Goal: Check status: Check status

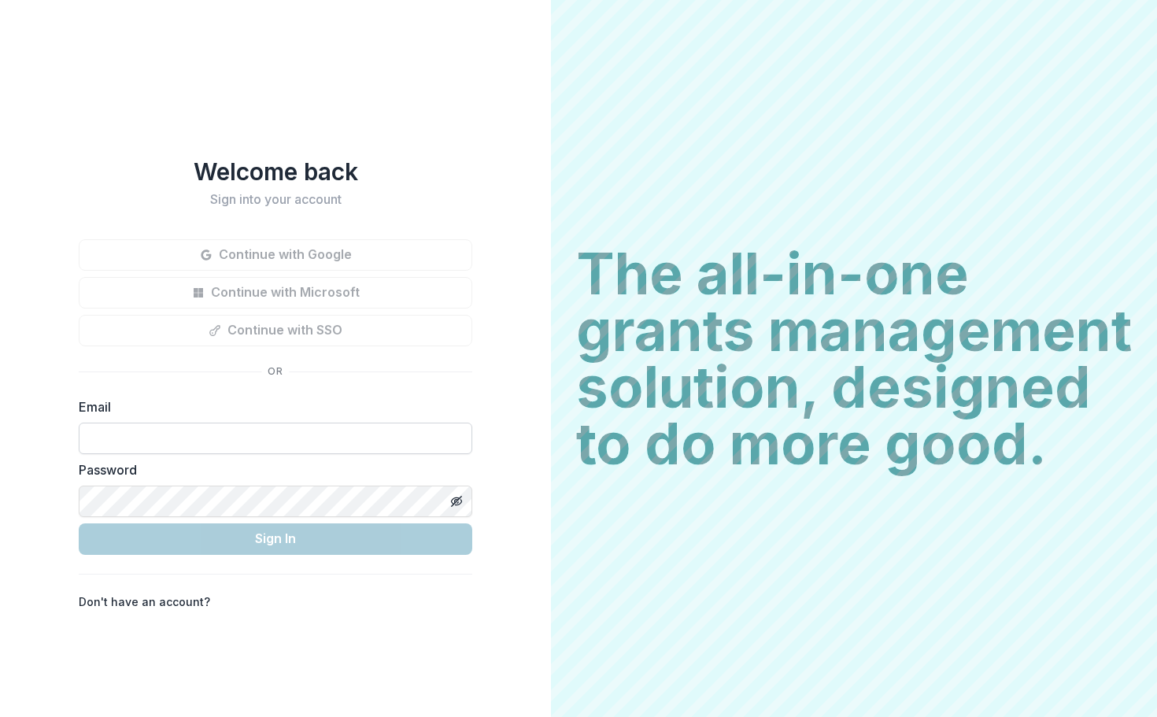
drag, startPoint x: 0, startPoint y: 0, endPoint x: 256, endPoint y: 435, distance: 504.9
click at [256, 435] on input at bounding box center [276, 438] width 394 height 31
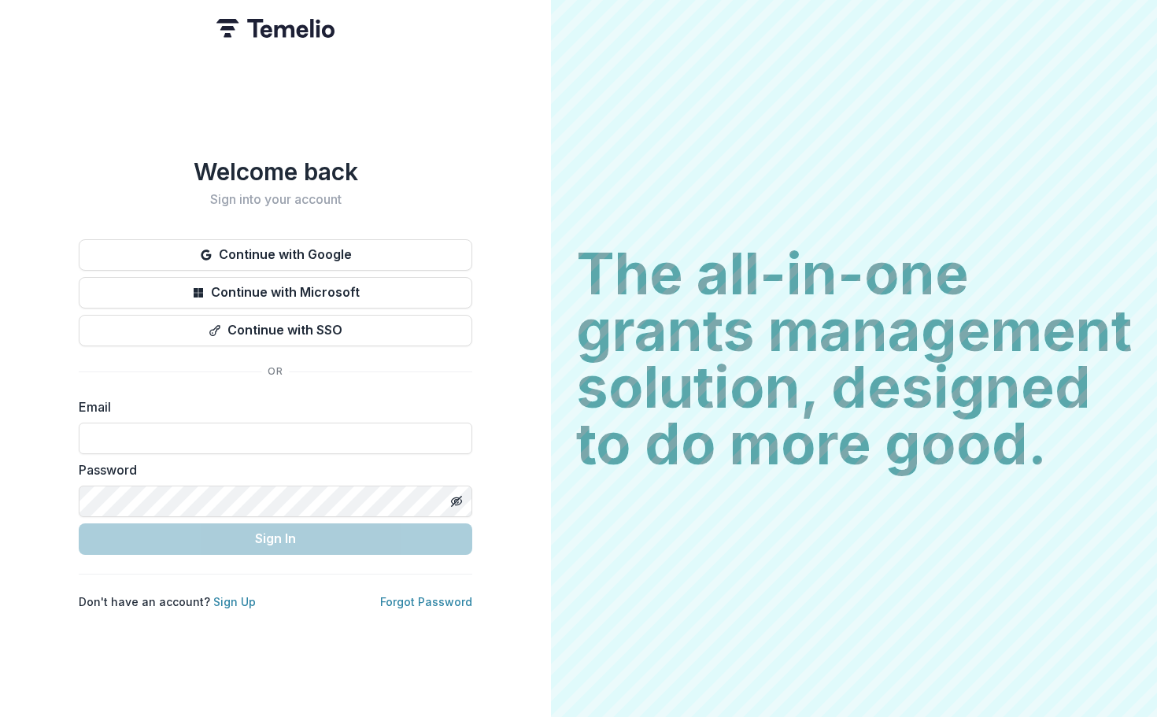
click at [205, 472] on label "Password" at bounding box center [271, 469] width 384 height 19
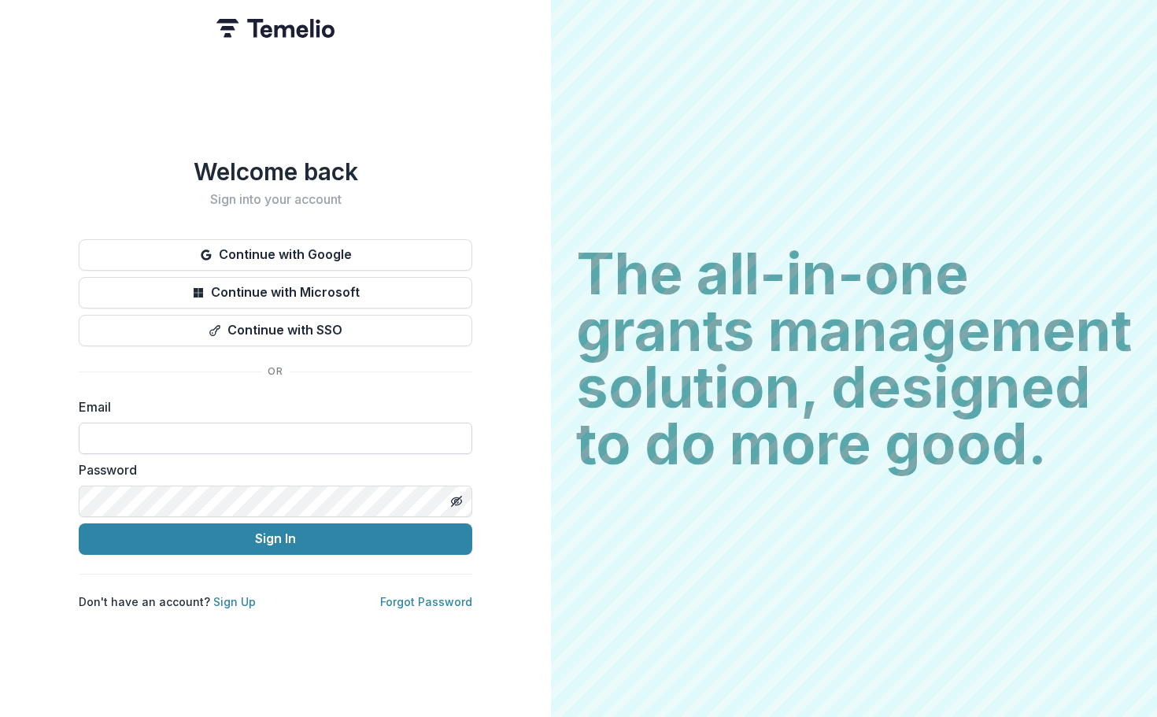
click at [221, 431] on input at bounding box center [276, 438] width 394 height 31
type input "**********"
click at [79, 523] on button "Sign In" at bounding box center [276, 538] width 394 height 31
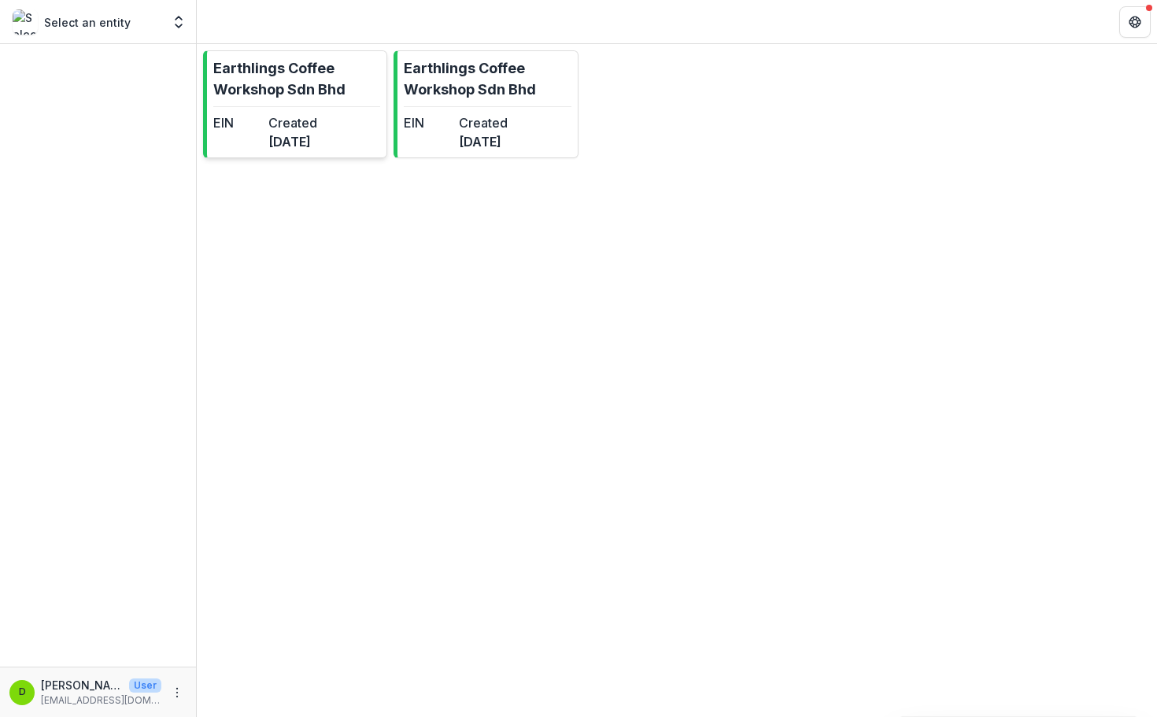
click at [317, 151] on dd "[DATE]" at bounding box center [292, 141] width 49 height 19
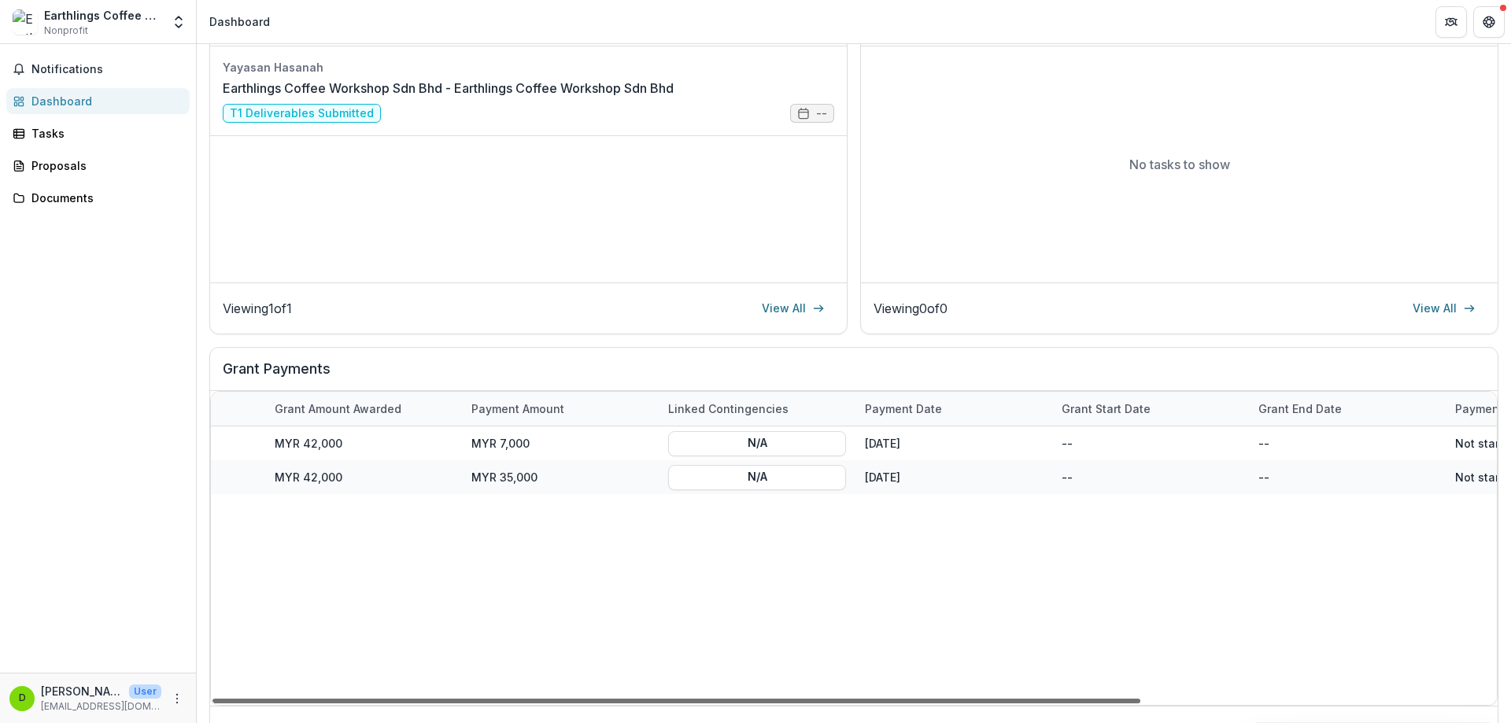
scroll to position [0, 342]
drag, startPoint x: 966, startPoint y: 701, endPoint x: 1212, endPoint y: 676, distance: 247.7
click at [1141, 699] on div at bounding box center [677, 701] width 928 height 5
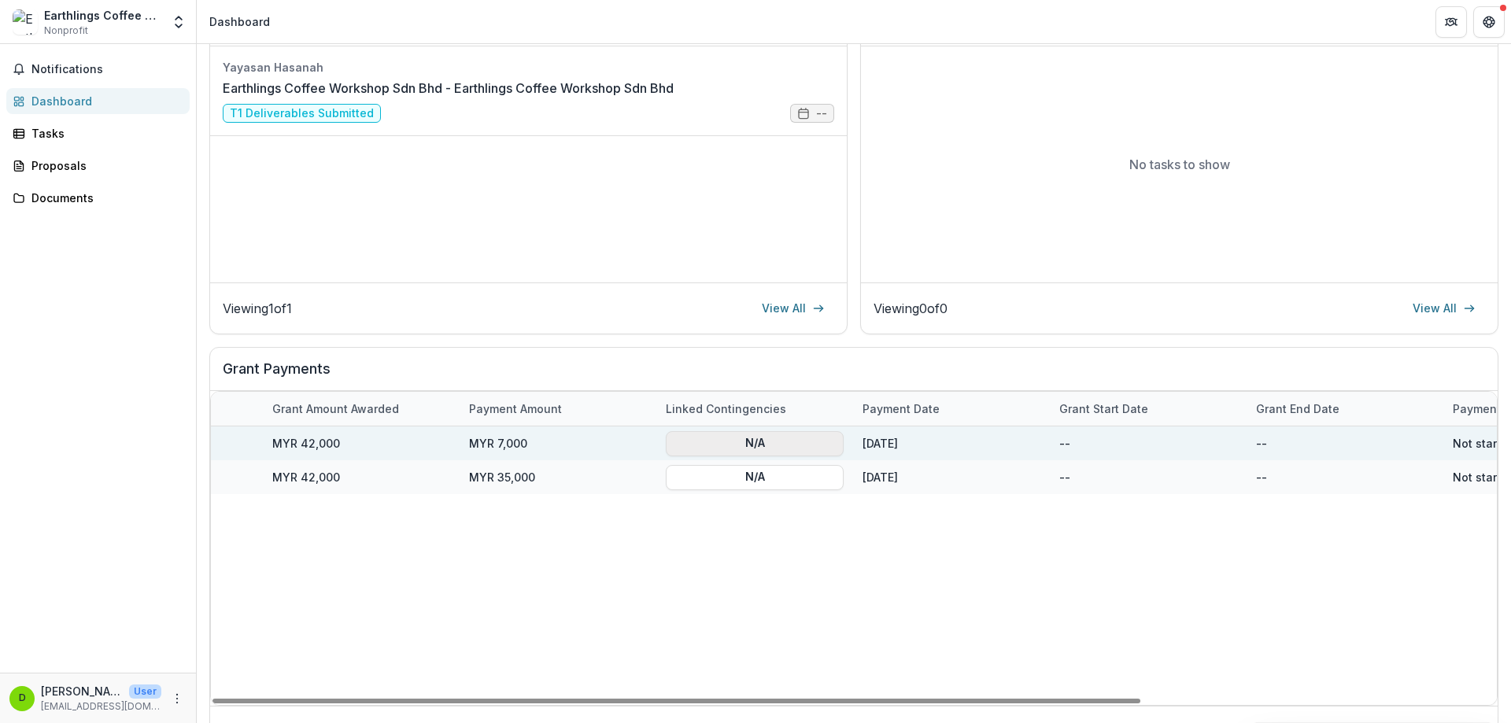
click at [738, 444] on button "N/A" at bounding box center [755, 443] width 178 height 25
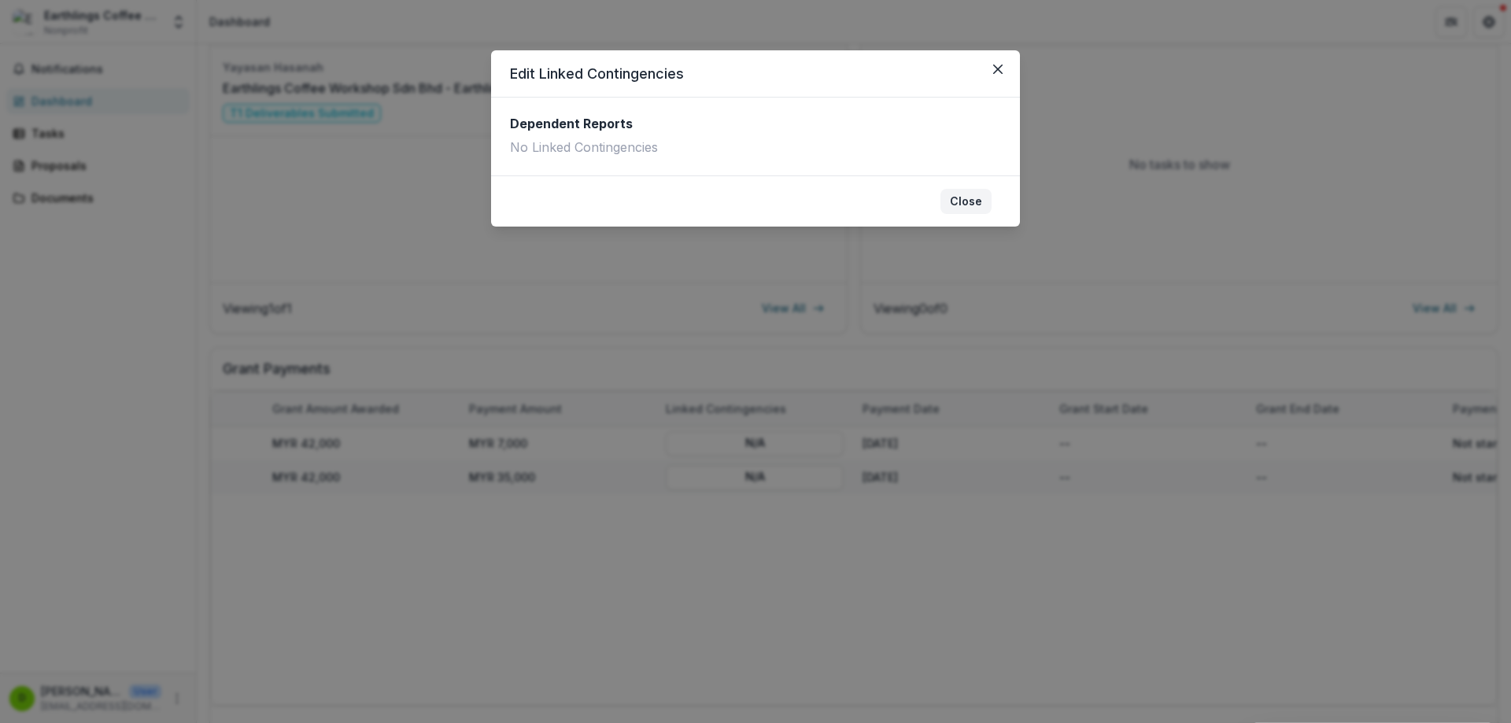
click at [986, 212] on button "Close" at bounding box center [966, 201] width 51 height 25
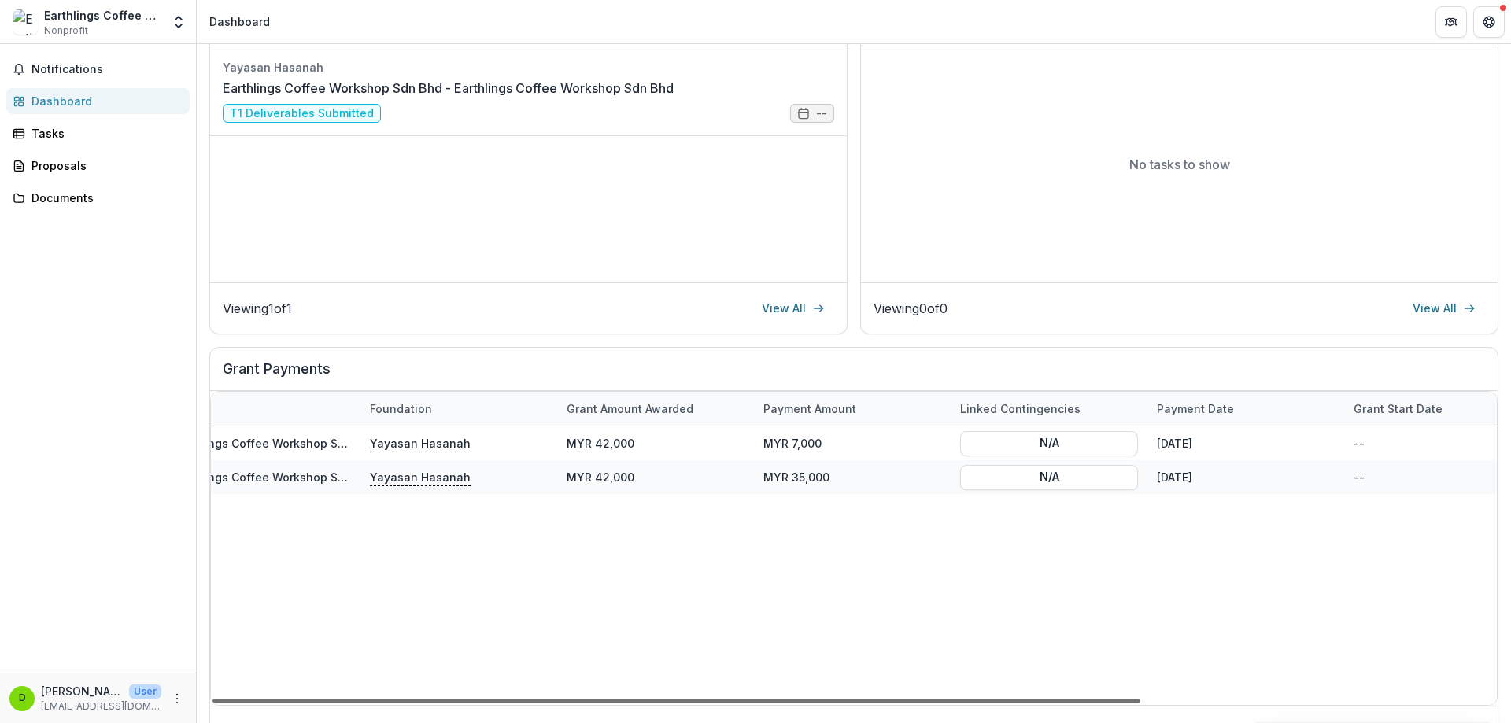
scroll to position [0, 0]
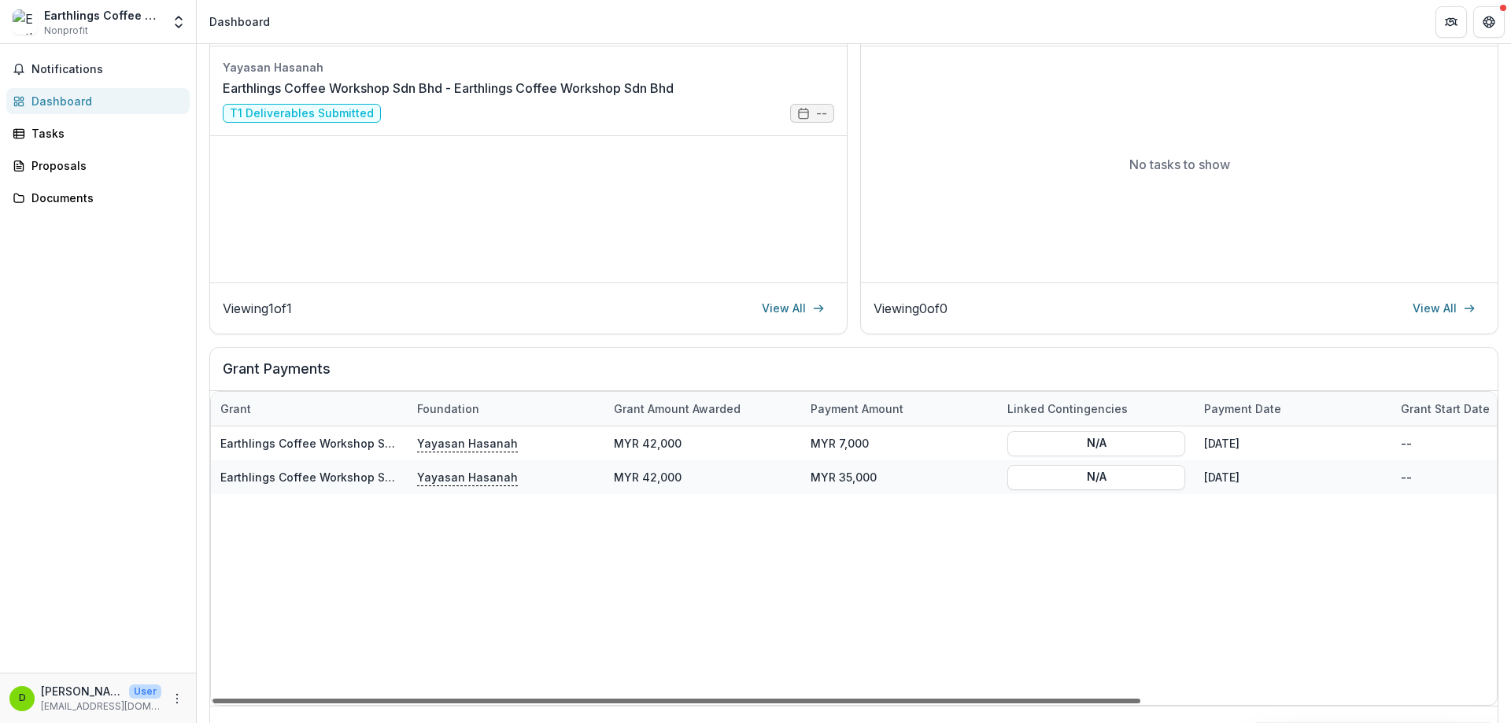
drag, startPoint x: 746, startPoint y: 696, endPoint x: 450, endPoint y: 681, distance: 296.4
click at [450, 699] on div at bounding box center [677, 701] width 928 height 5
click at [793, 302] on link "View All" at bounding box center [794, 308] width 82 height 25
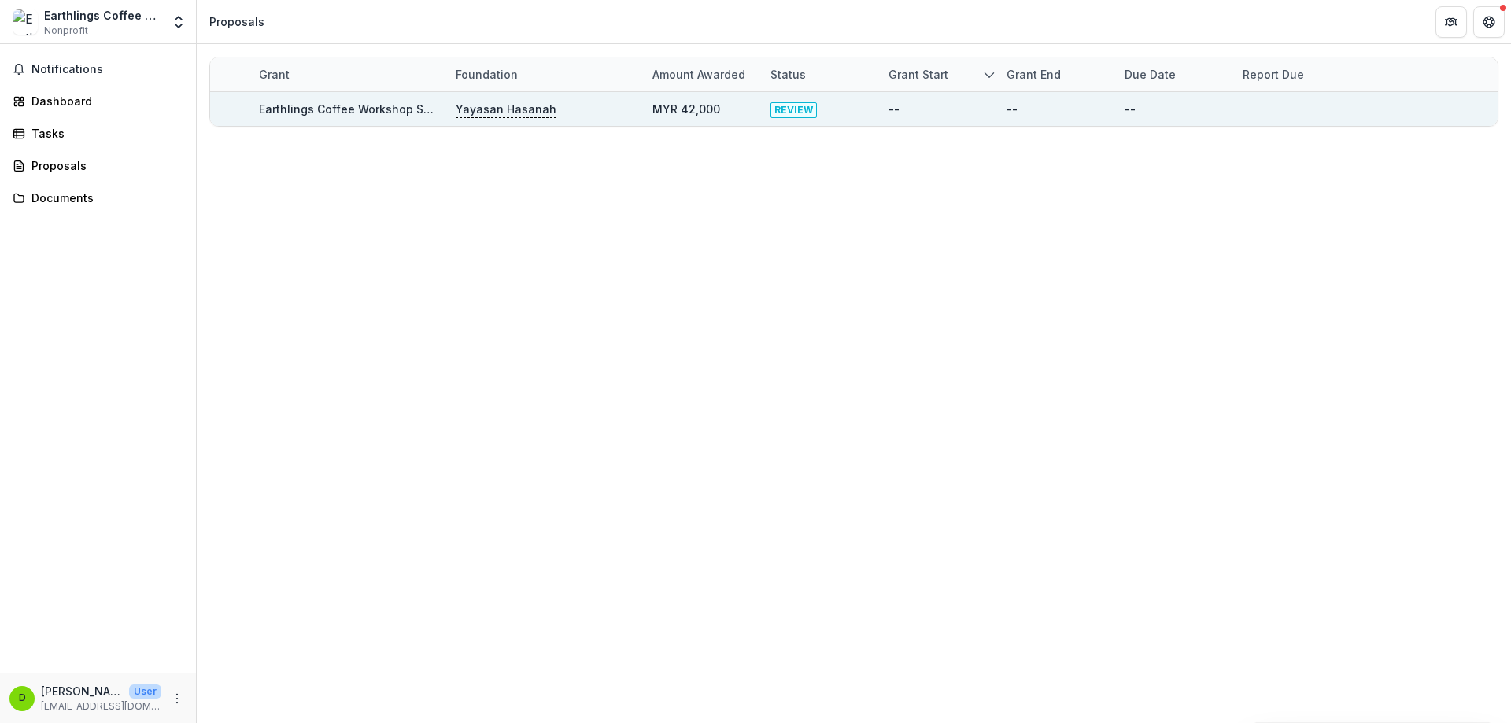
click at [779, 116] on span "REVIEW" at bounding box center [794, 110] width 46 height 16
click at [779, 115] on span "REVIEW" at bounding box center [794, 110] width 46 height 16
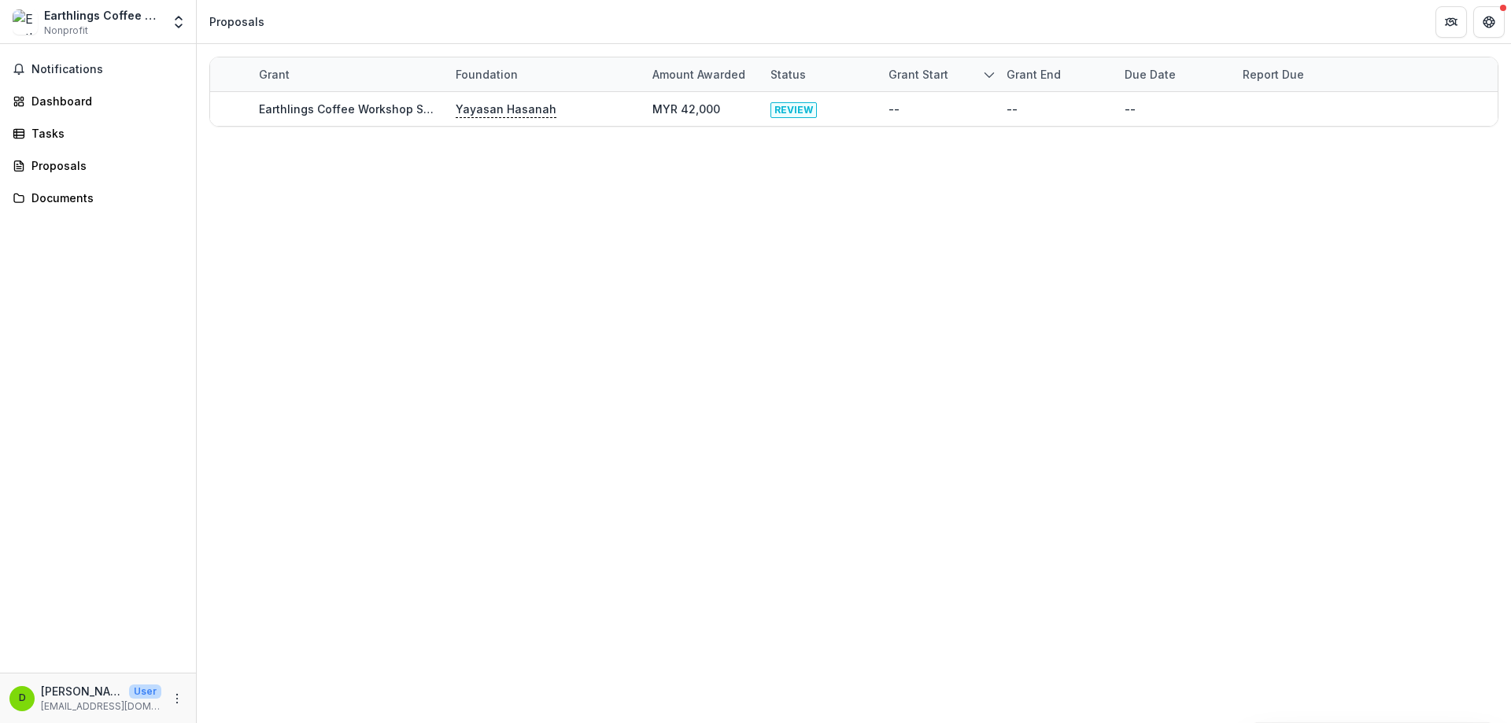
click at [603, 184] on div "Grant Foundation Amount awarded Status Grant start Grant end Due Date Report Du…" at bounding box center [854, 383] width 1315 height 679
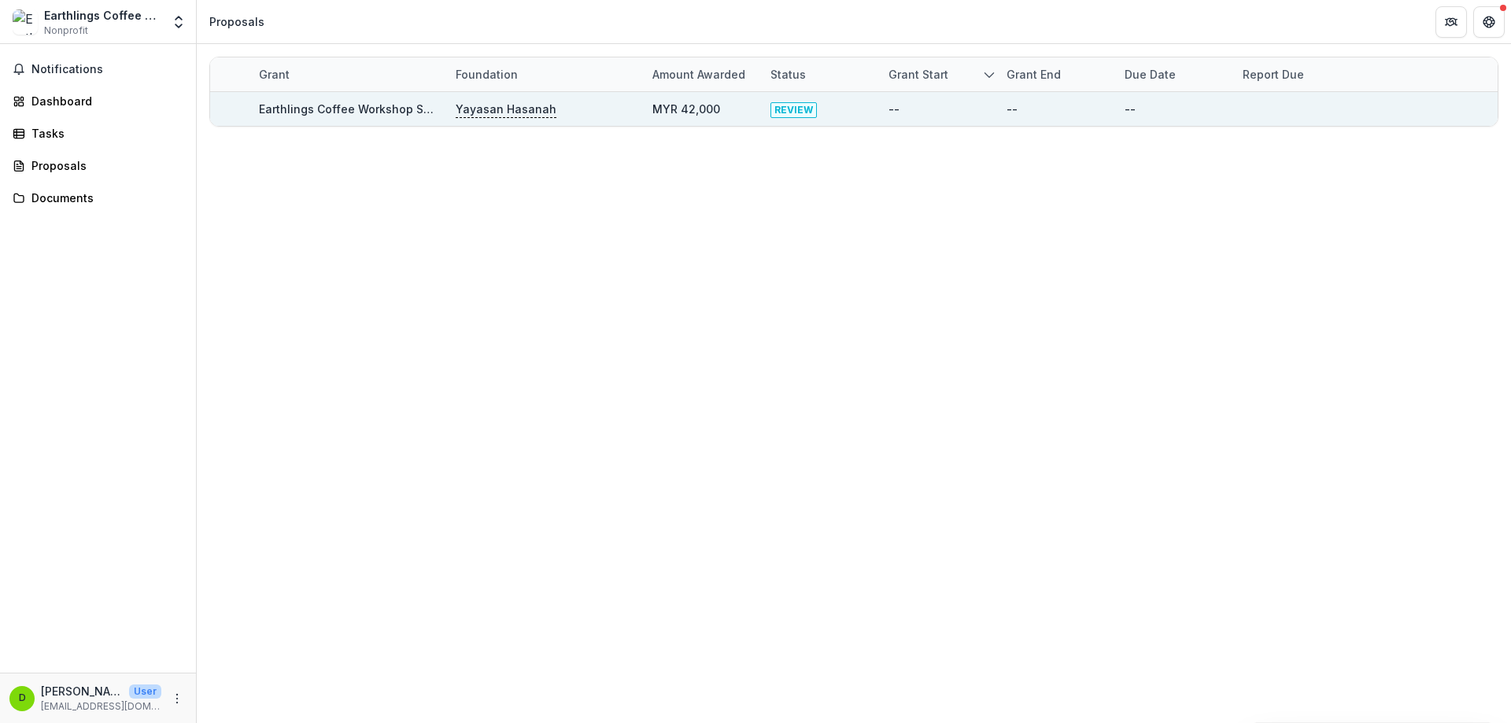
click at [396, 114] on link "Earthlings Coffee Workshop Sdn Bhd - Earthlings Coffee Workshop Sdn Bhd" at bounding box center [468, 108] width 418 height 13
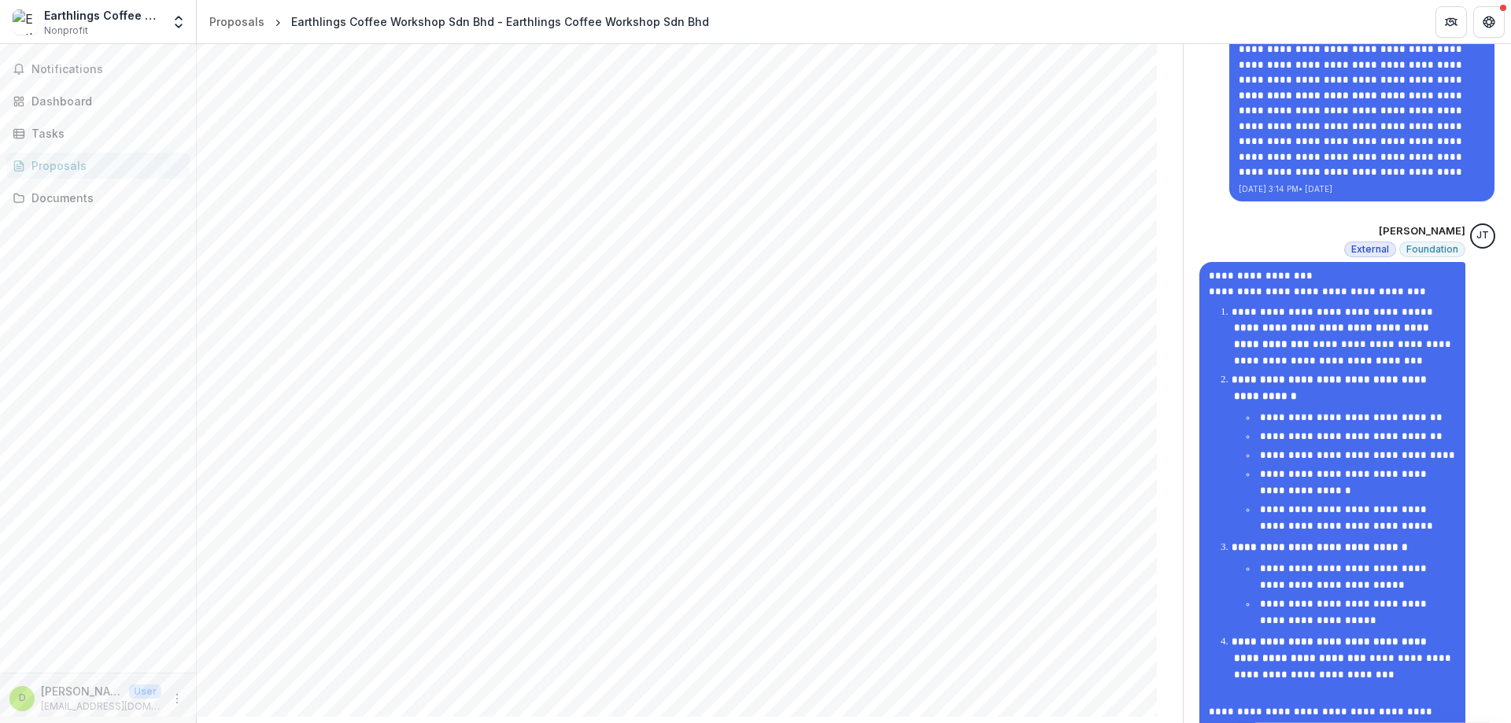
scroll to position [1703, 0]
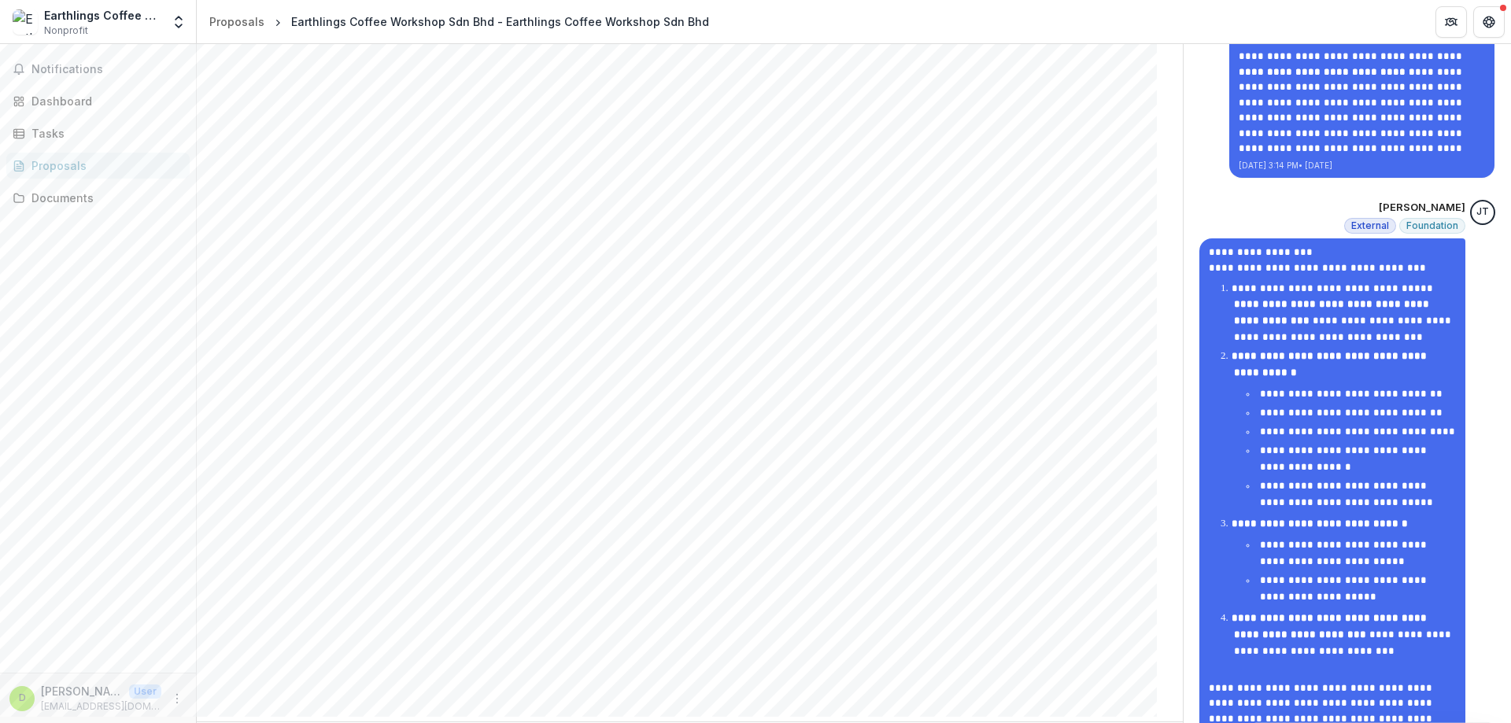
click at [52, 55] on div "Notifications Dashboard Tasks Proposals Documents" at bounding box center [98, 358] width 196 height 629
click at [61, 68] on span "Notifications" at bounding box center [107, 69] width 152 height 13
click at [122, 34] on div "Earthlings Coffee Workshop Sdn Bhd Nonprofit" at bounding box center [102, 22] width 117 height 31
click at [132, 26] on div "Earthlings Coffee Workshop Sdn Bhd Nonprofit" at bounding box center [102, 22] width 117 height 31
click at [190, 36] on div "Earthlings Coffee Workshop Sdn Bhd Nonprofit Nonprofits Earthlings Coffee Works…" at bounding box center [98, 24] width 196 height 37
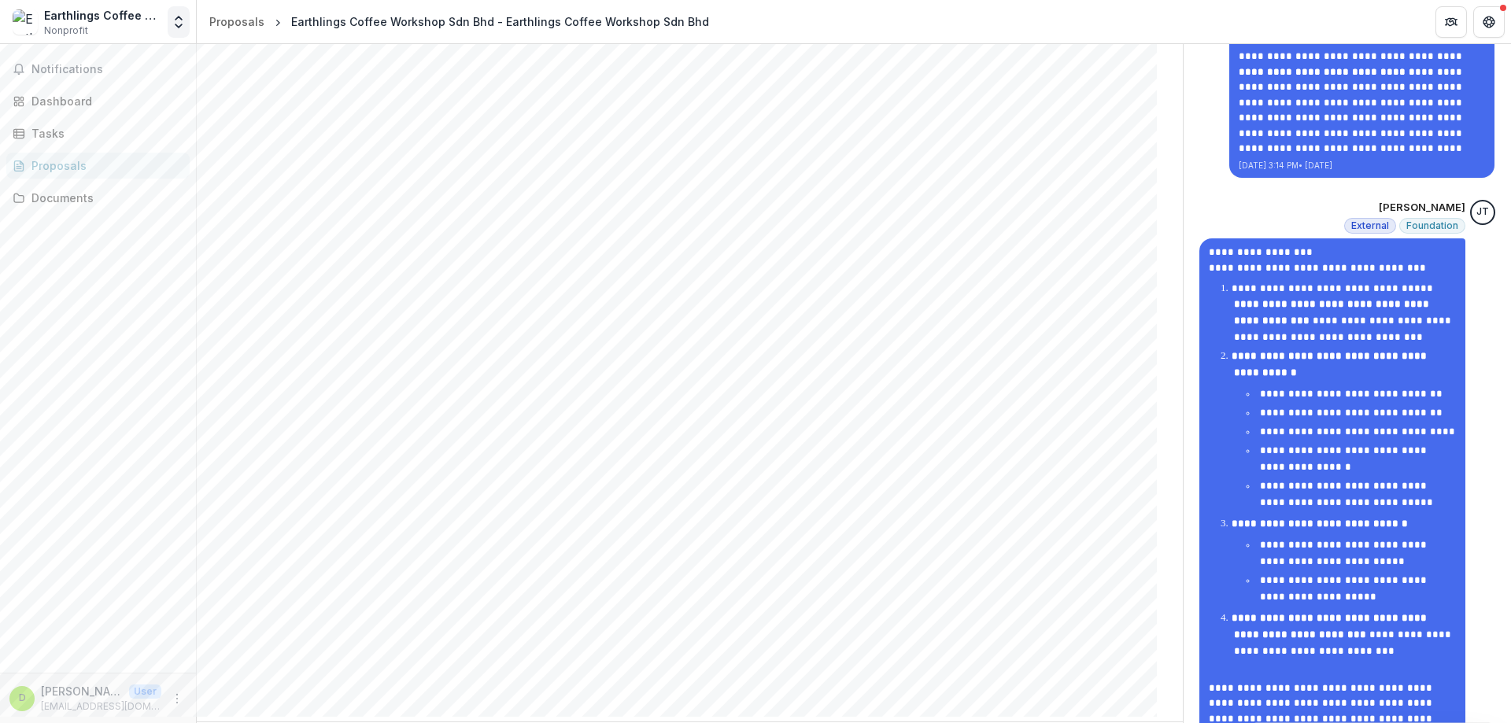
click at [178, 30] on button "Open entity switcher" at bounding box center [179, 21] width 22 height 31
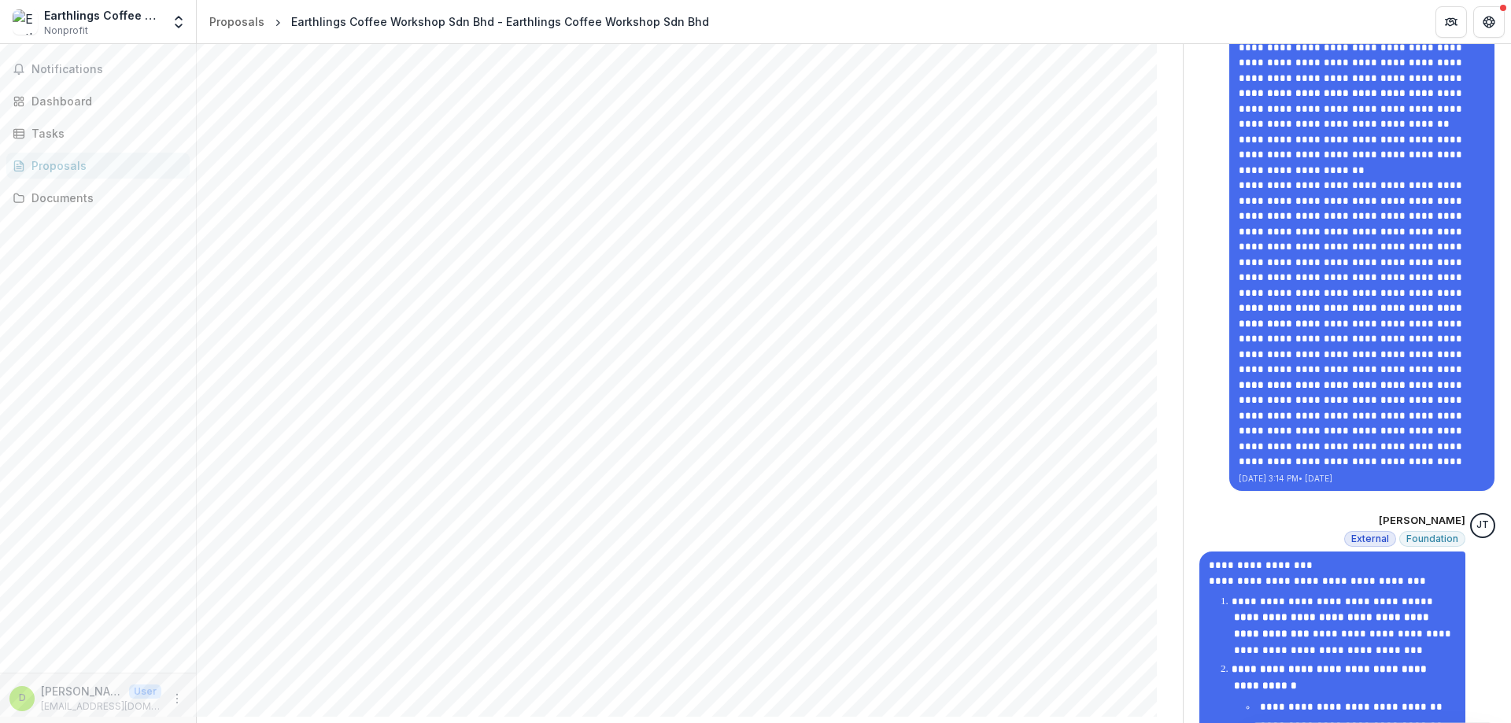
scroll to position [1389, 0]
